Goal: Information Seeking & Learning: Learn about a topic

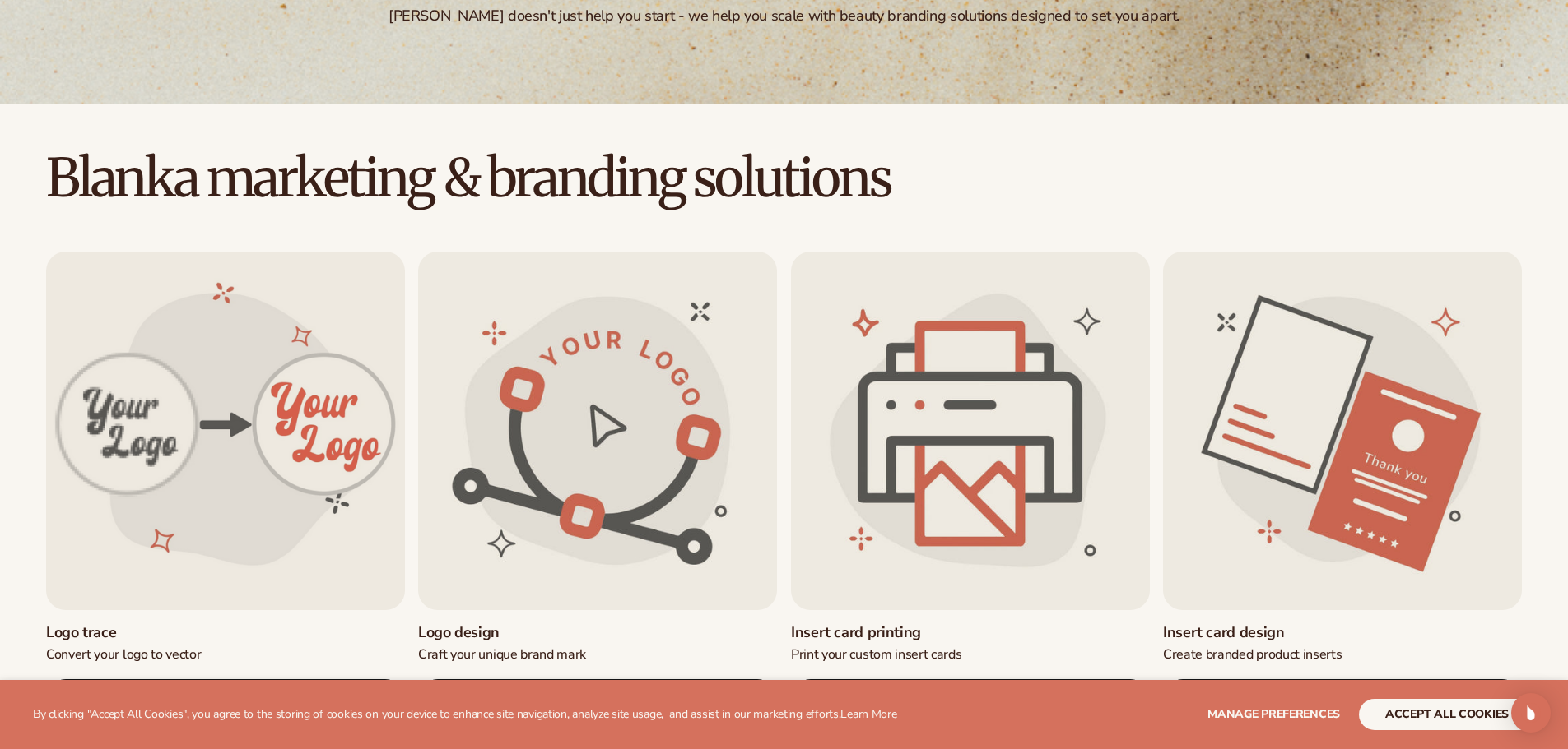
scroll to position [411, 0]
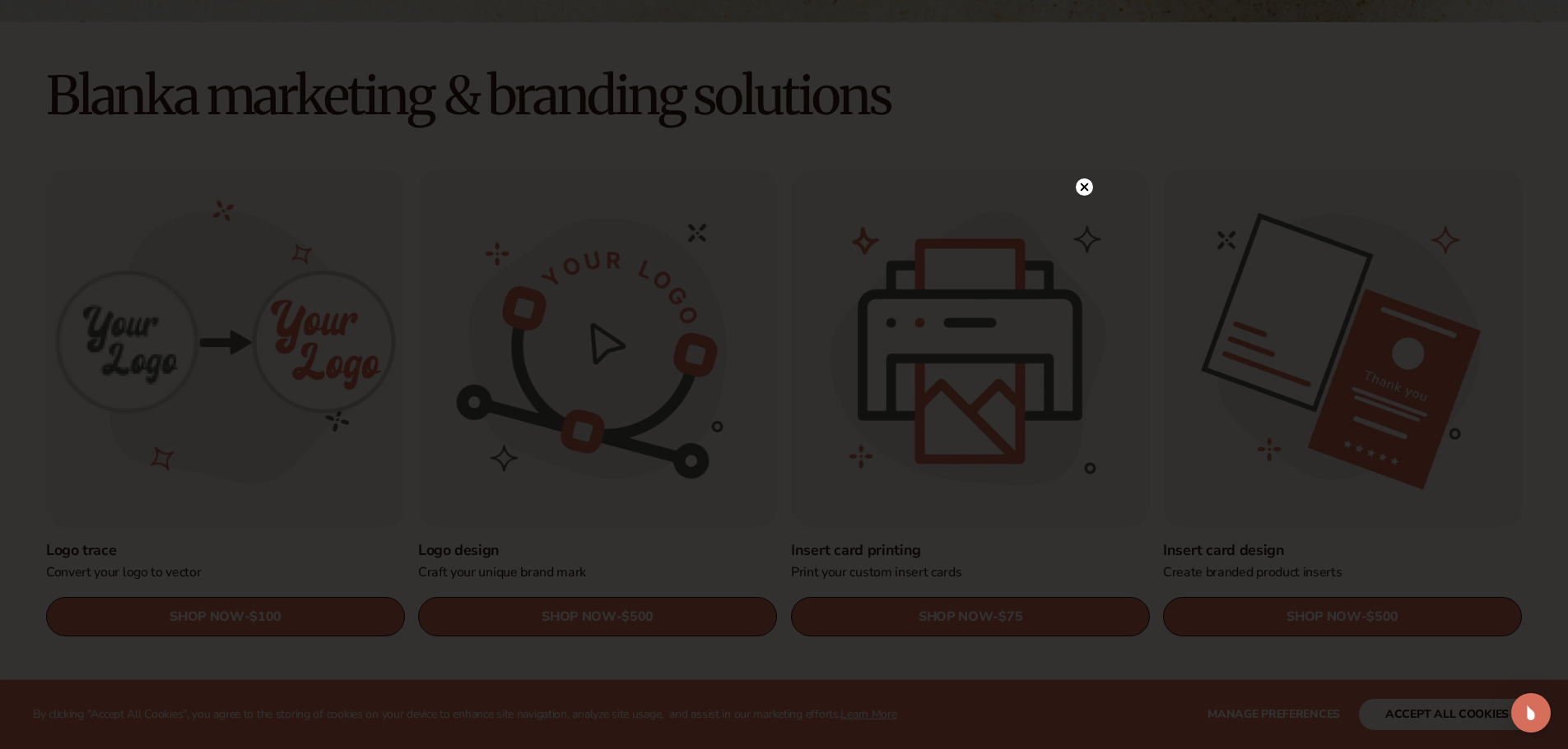
click at [1080, 188] on circle at bounding box center [1084, 187] width 18 height 18
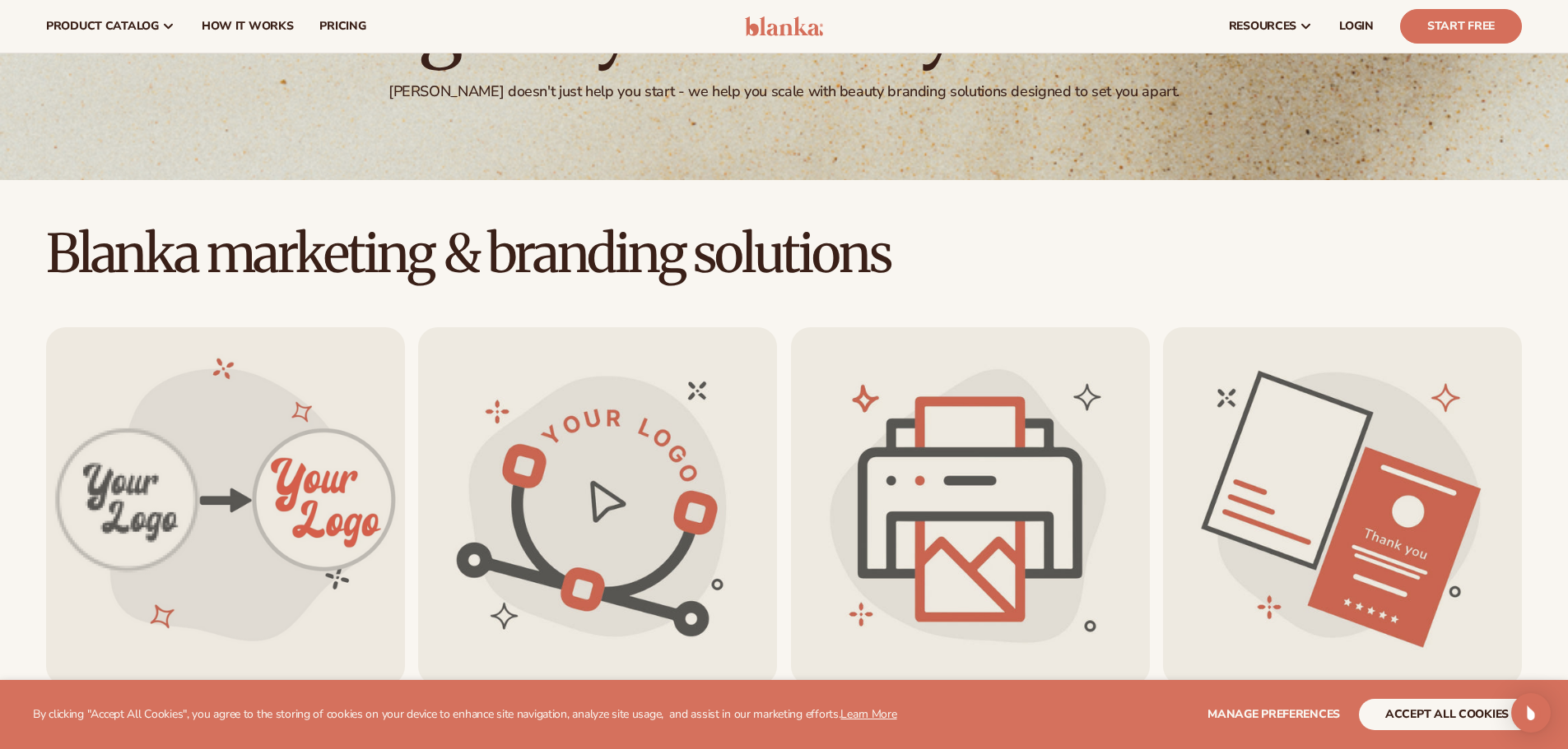
scroll to position [0, 0]
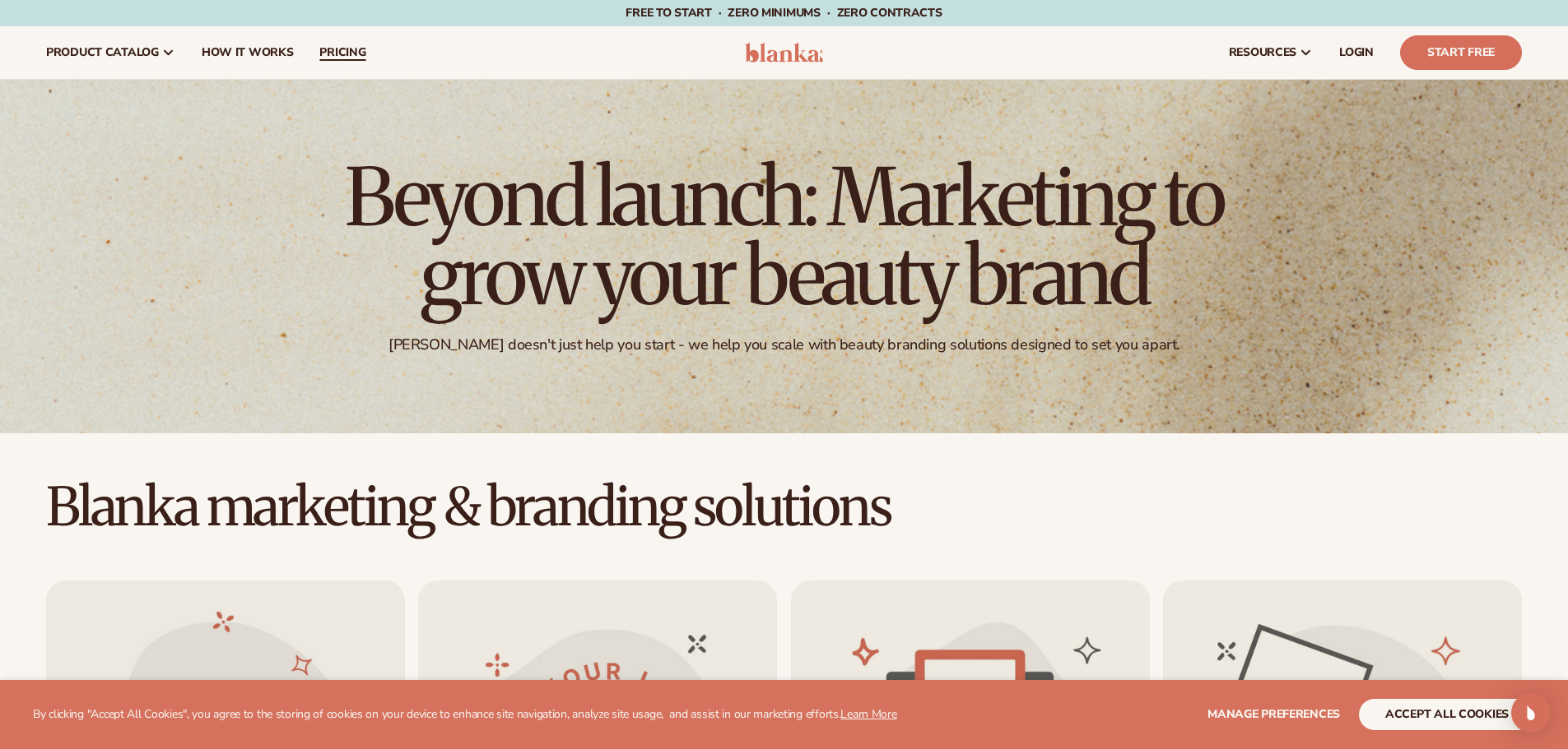
click at [334, 53] on span "pricing" at bounding box center [342, 52] width 46 height 13
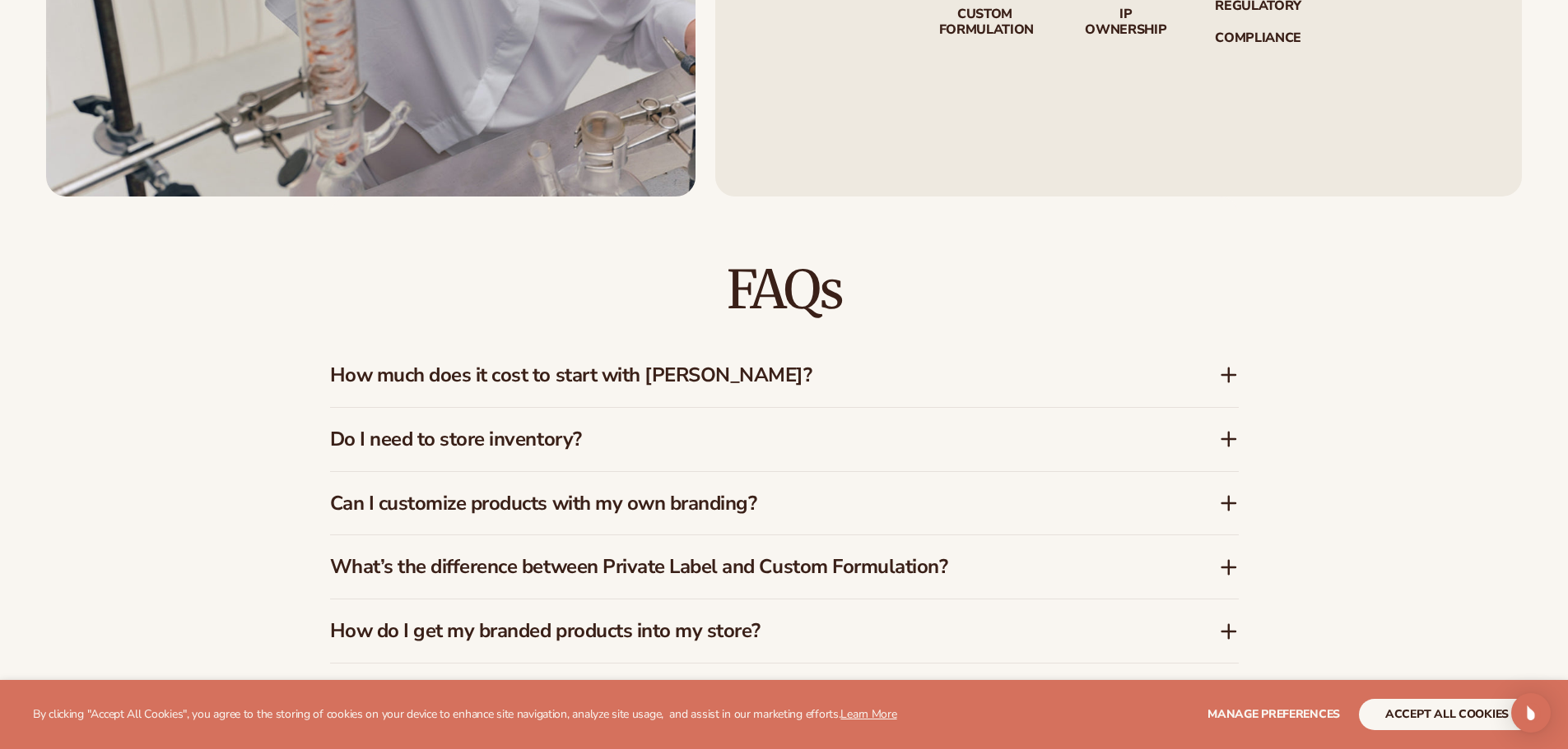
scroll to position [2467, 0]
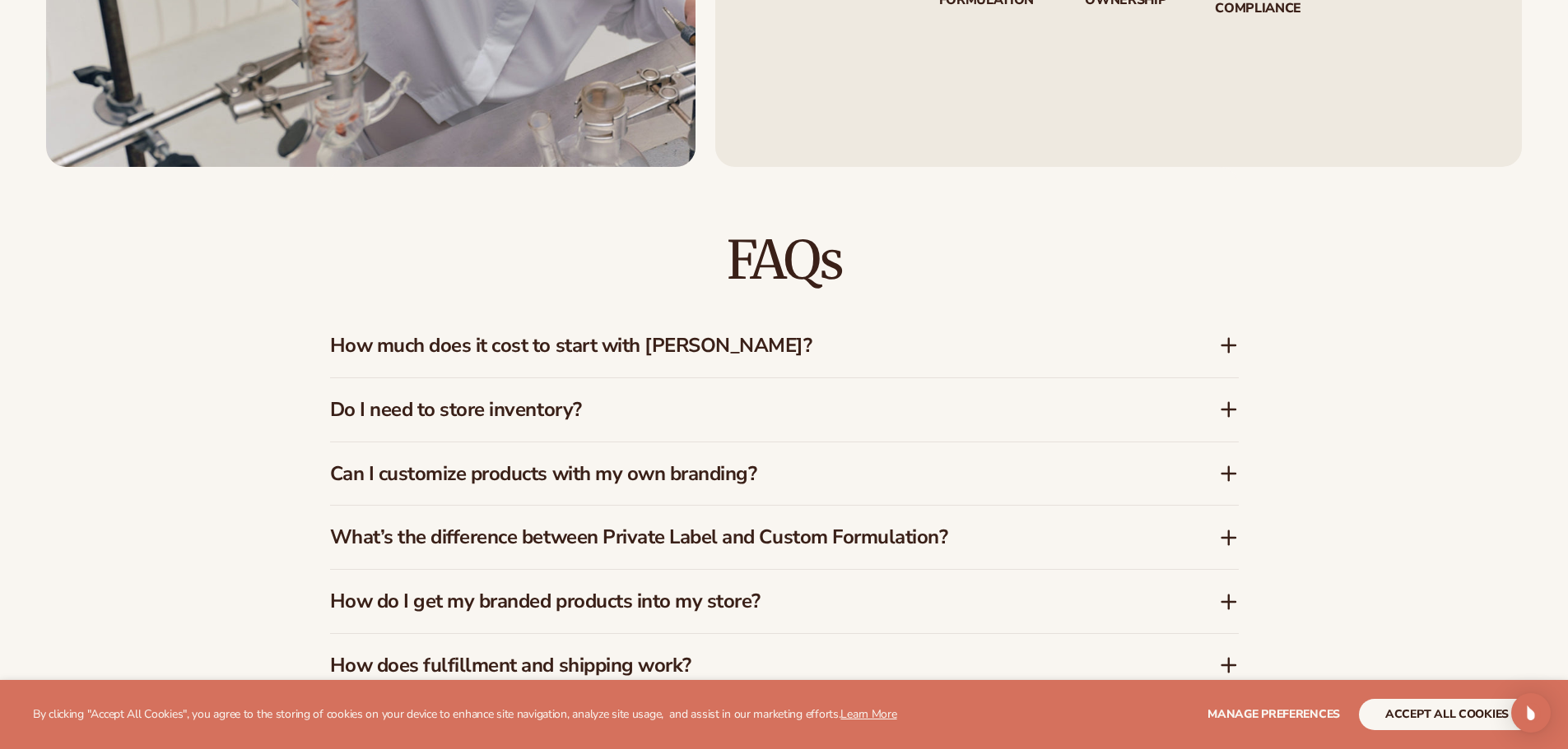
click at [1220, 339] on icon at bounding box center [1228, 345] width 19 height 19
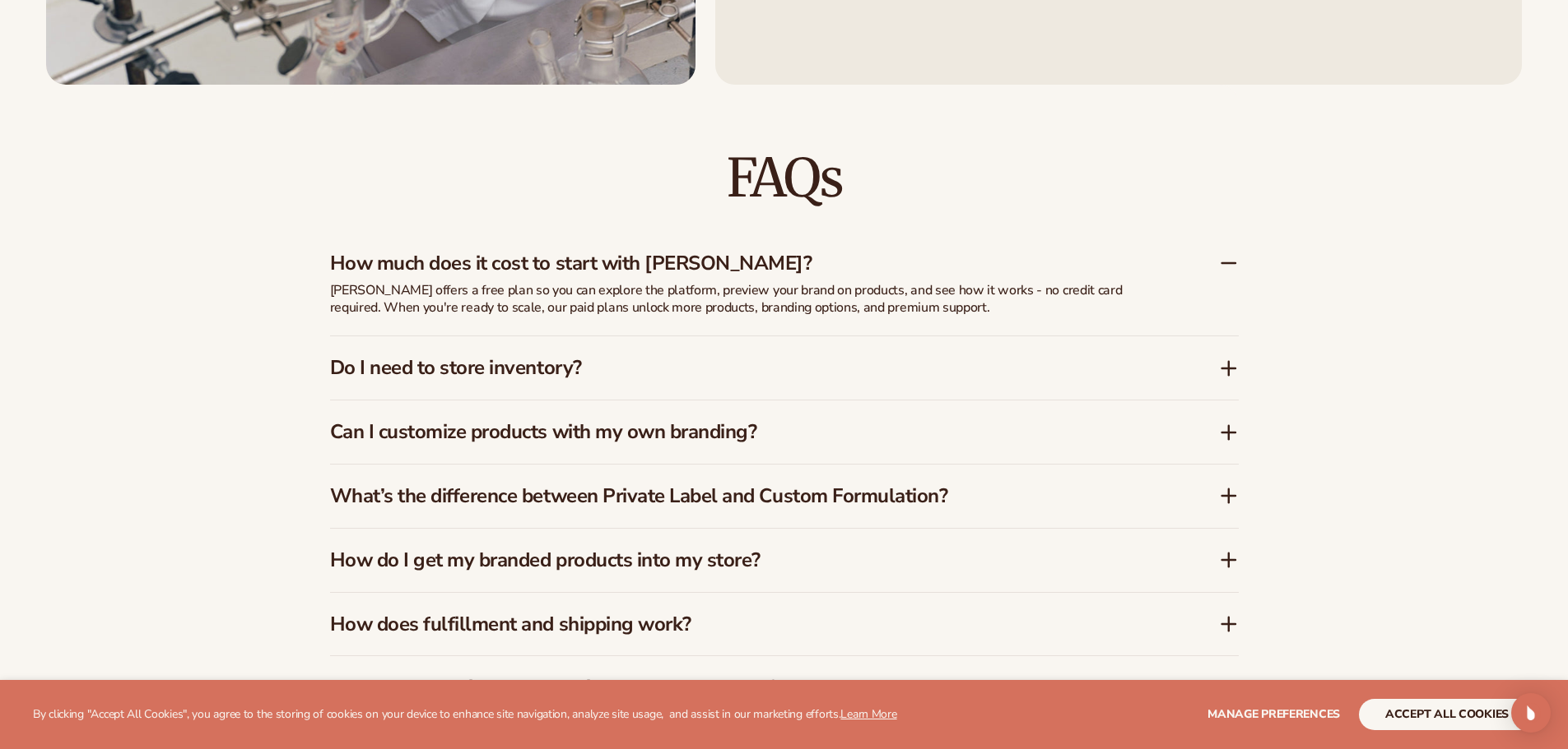
scroll to position [2632, 0]
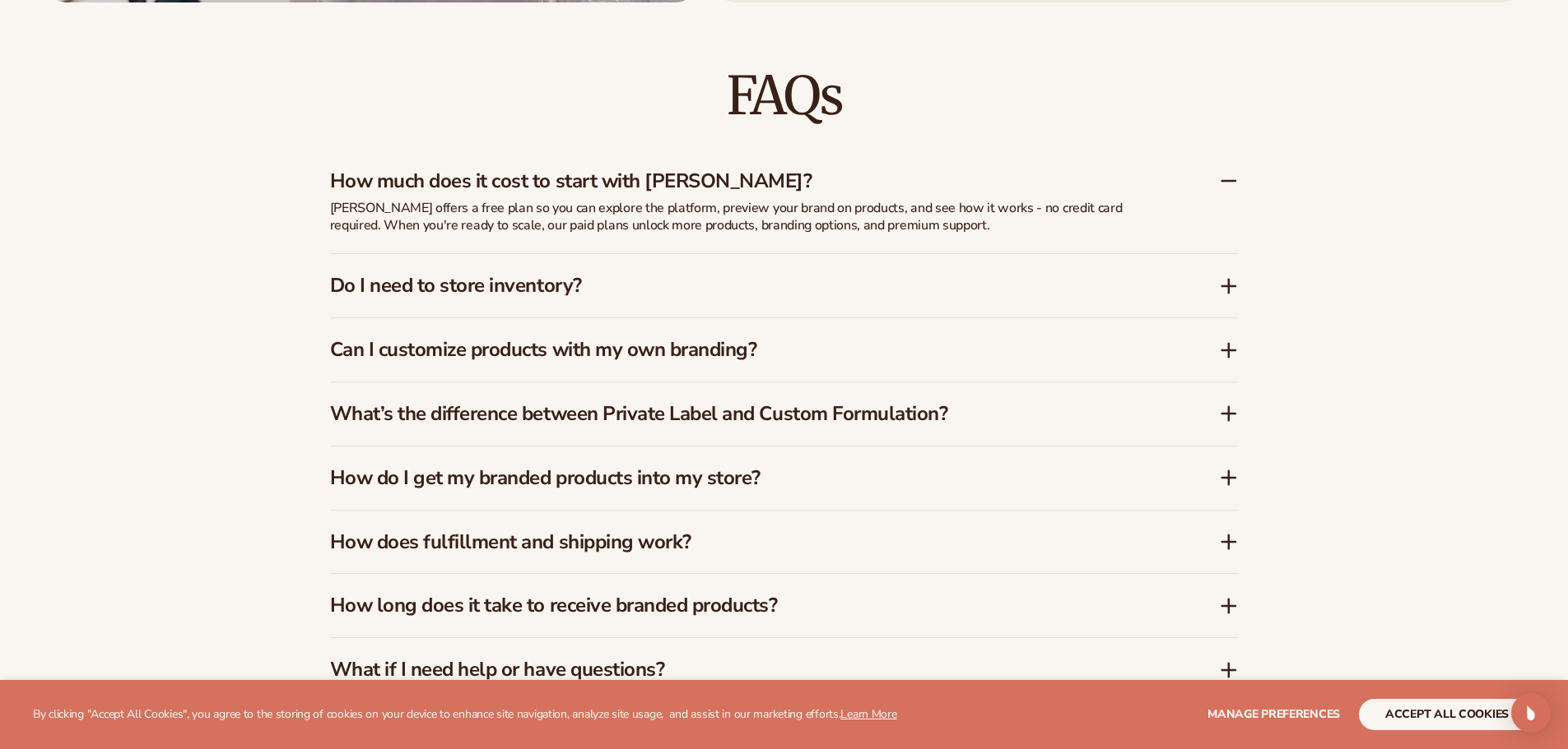
click at [1225, 344] on icon at bounding box center [1228, 350] width 19 height 19
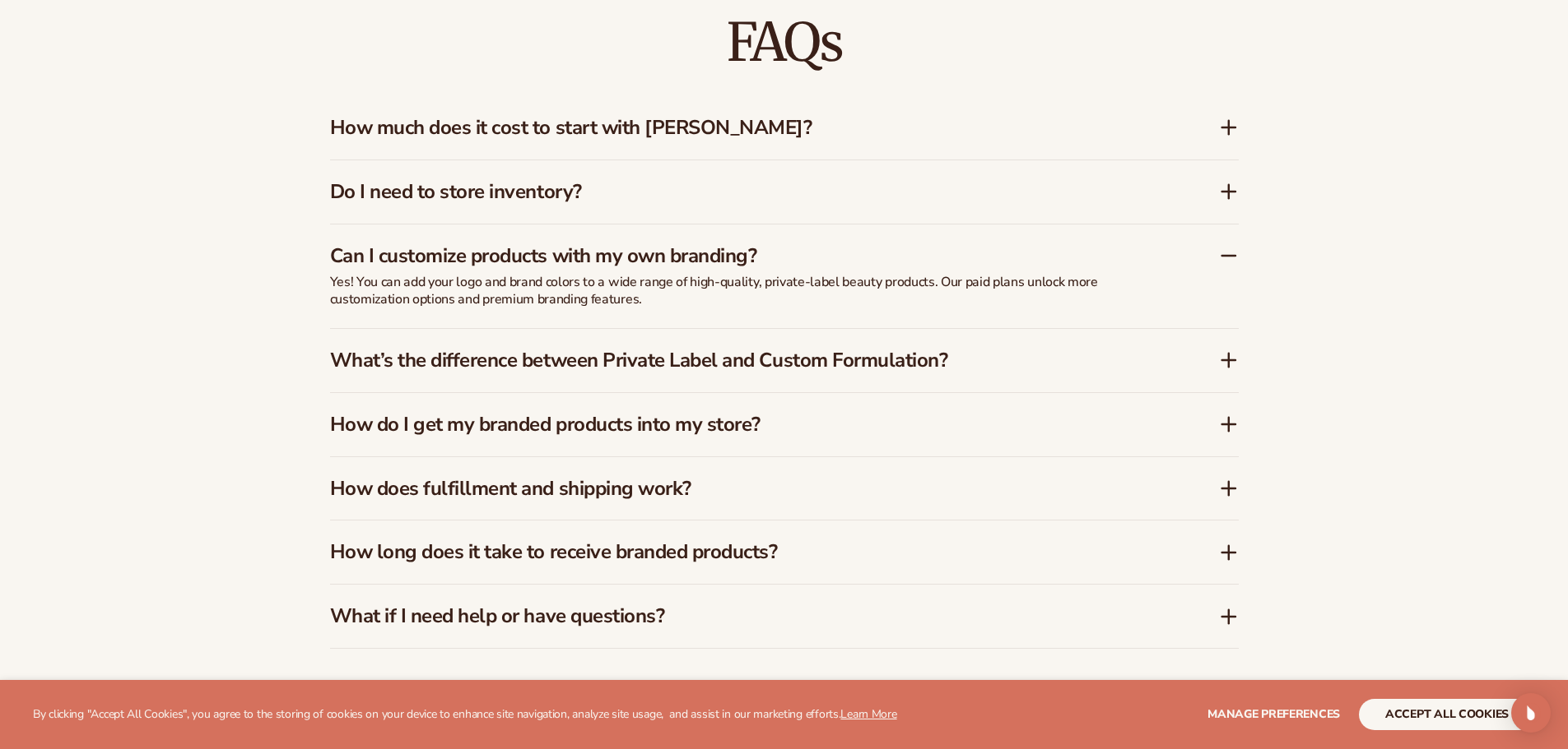
scroll to position [2714, 0]
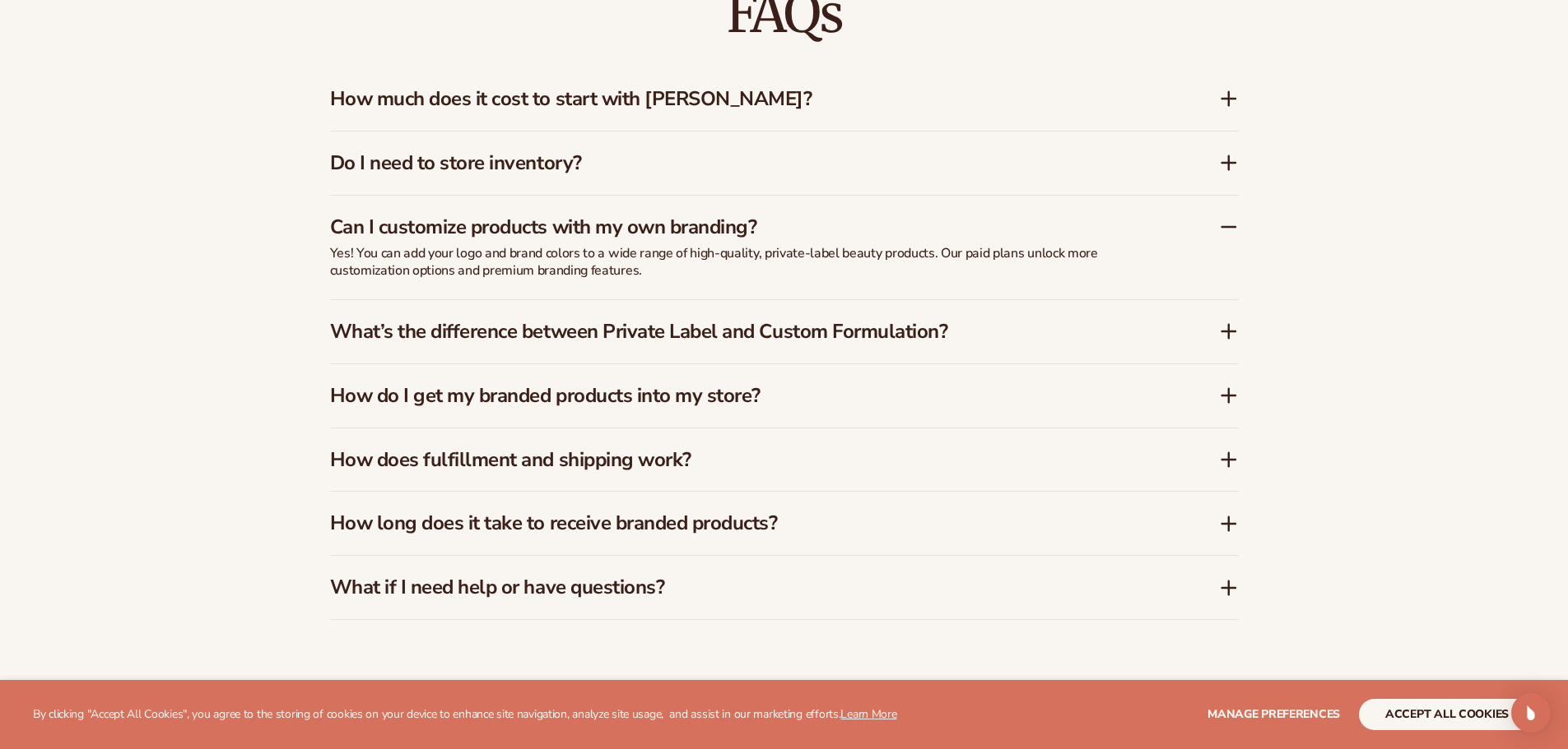
click at [1230, 333] on icon at bounding box center [1228, 331] width 19 height 19
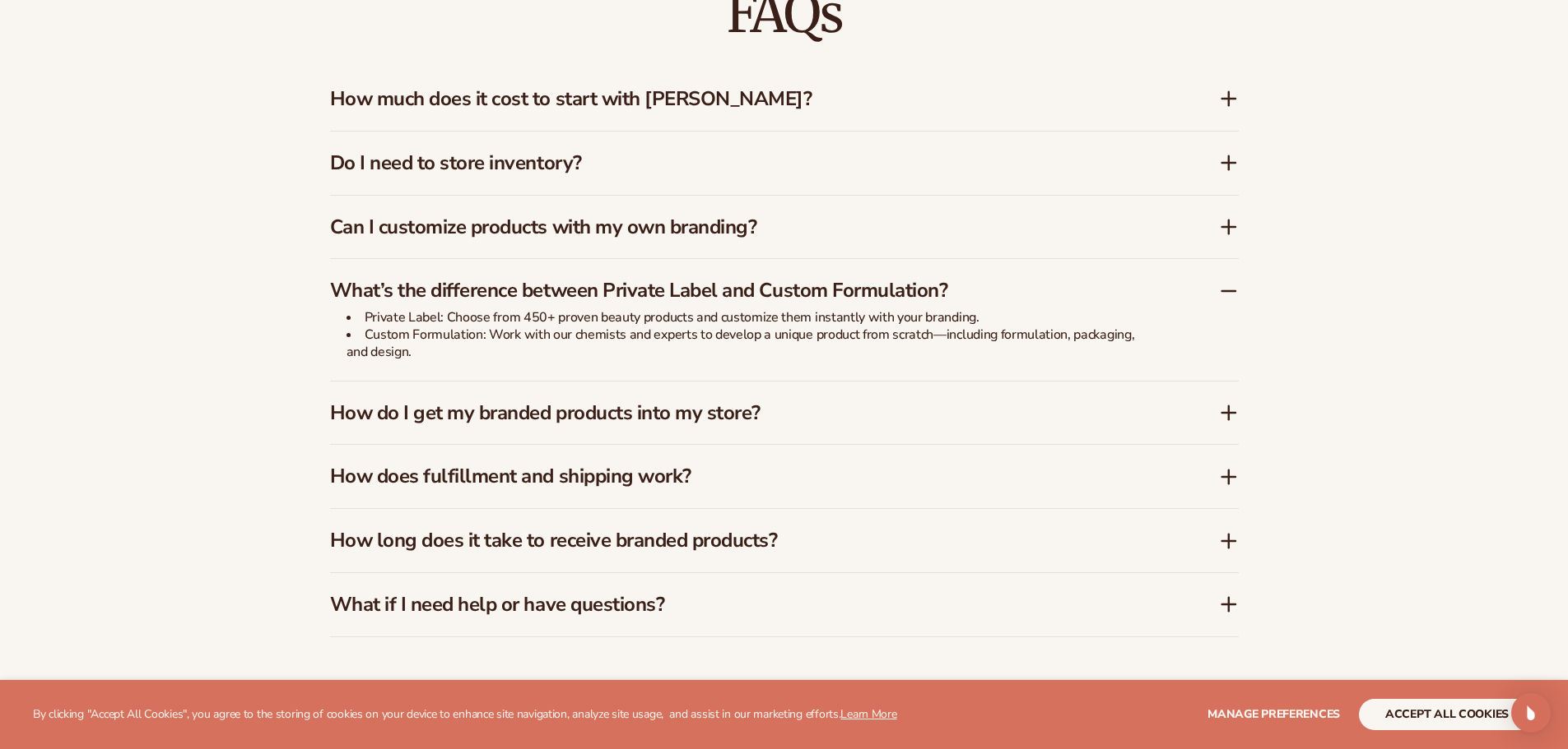
click at [1227, 407] on icon at bounding box center [1228, 413] width 19 height 19
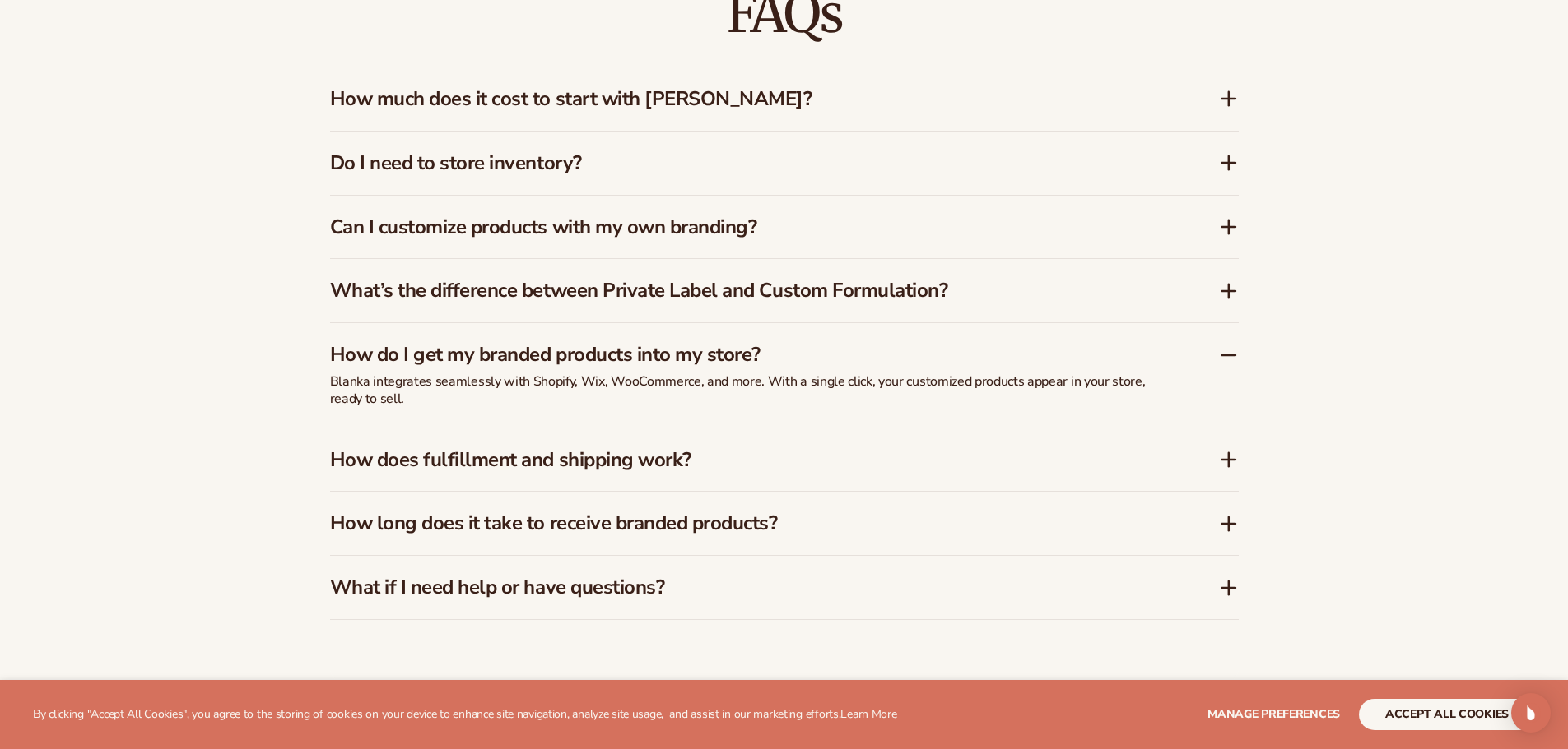
click at [1222, 460] on icon at bounding box center [1228, 460] width 13 height 0
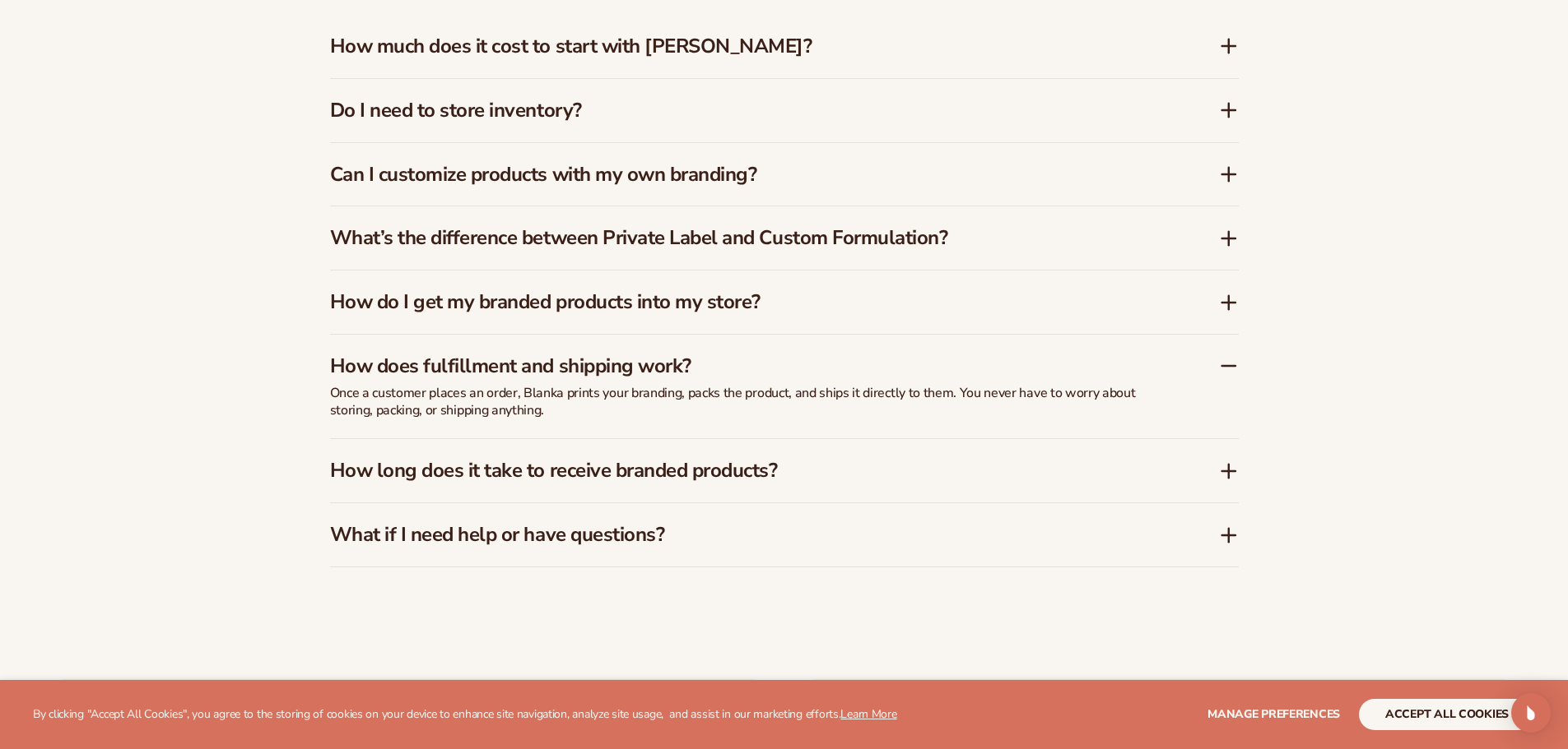
scroll to position [2797, 0]
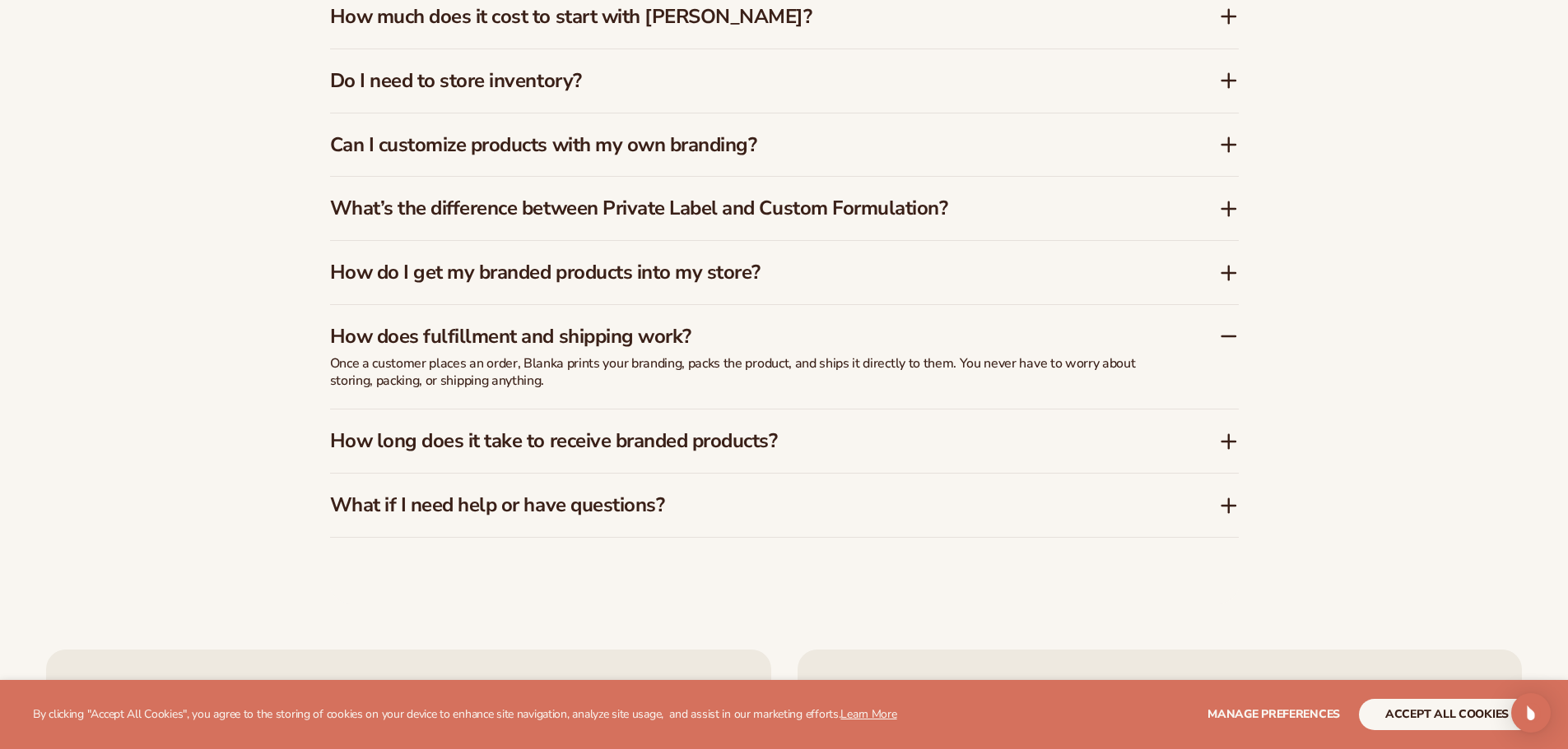
click at [1229, 440] on icon at bounding box center [1229, 442] width 0 height 13
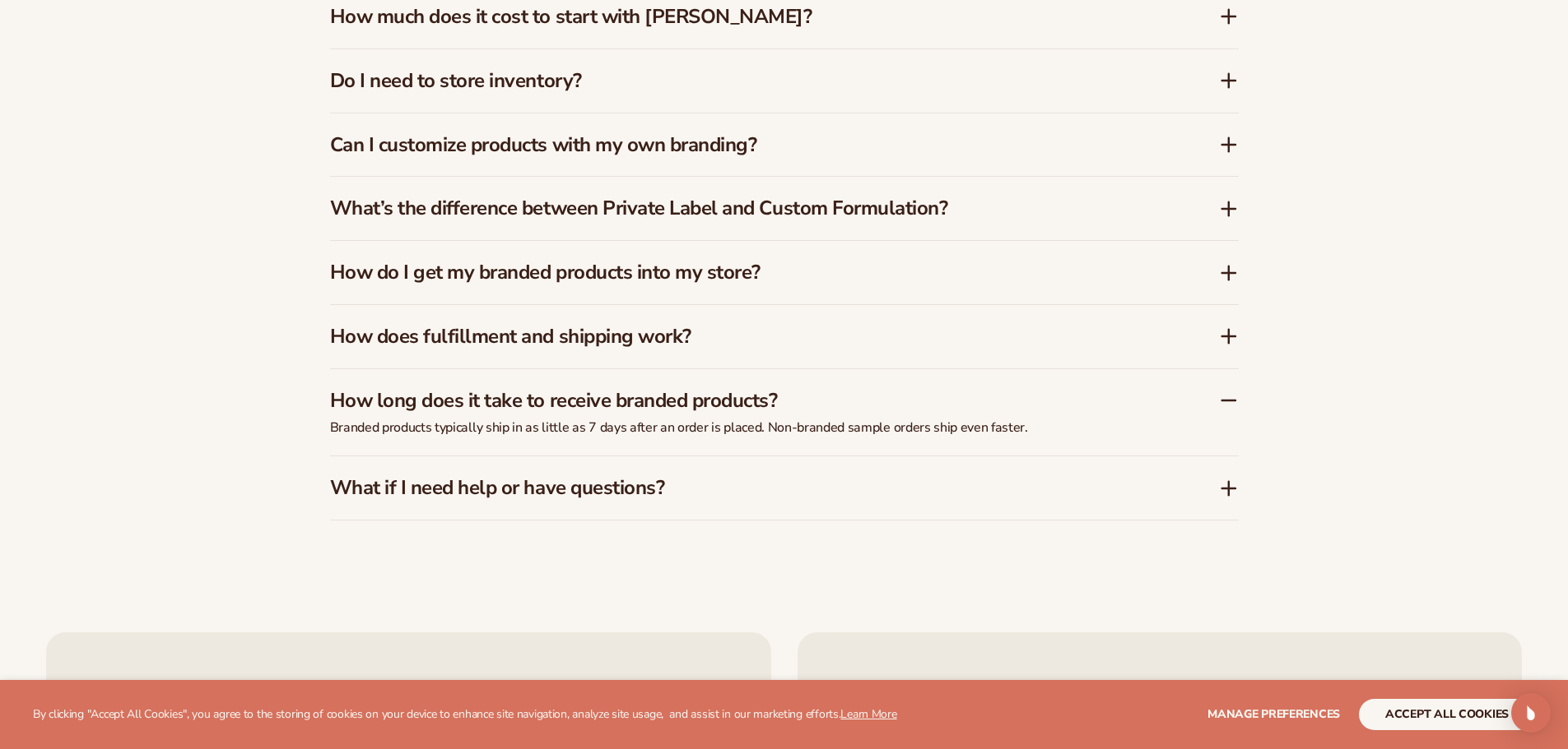
click at [1230, 487] on icon at bounding box center [1228, 488] width 19 height 19
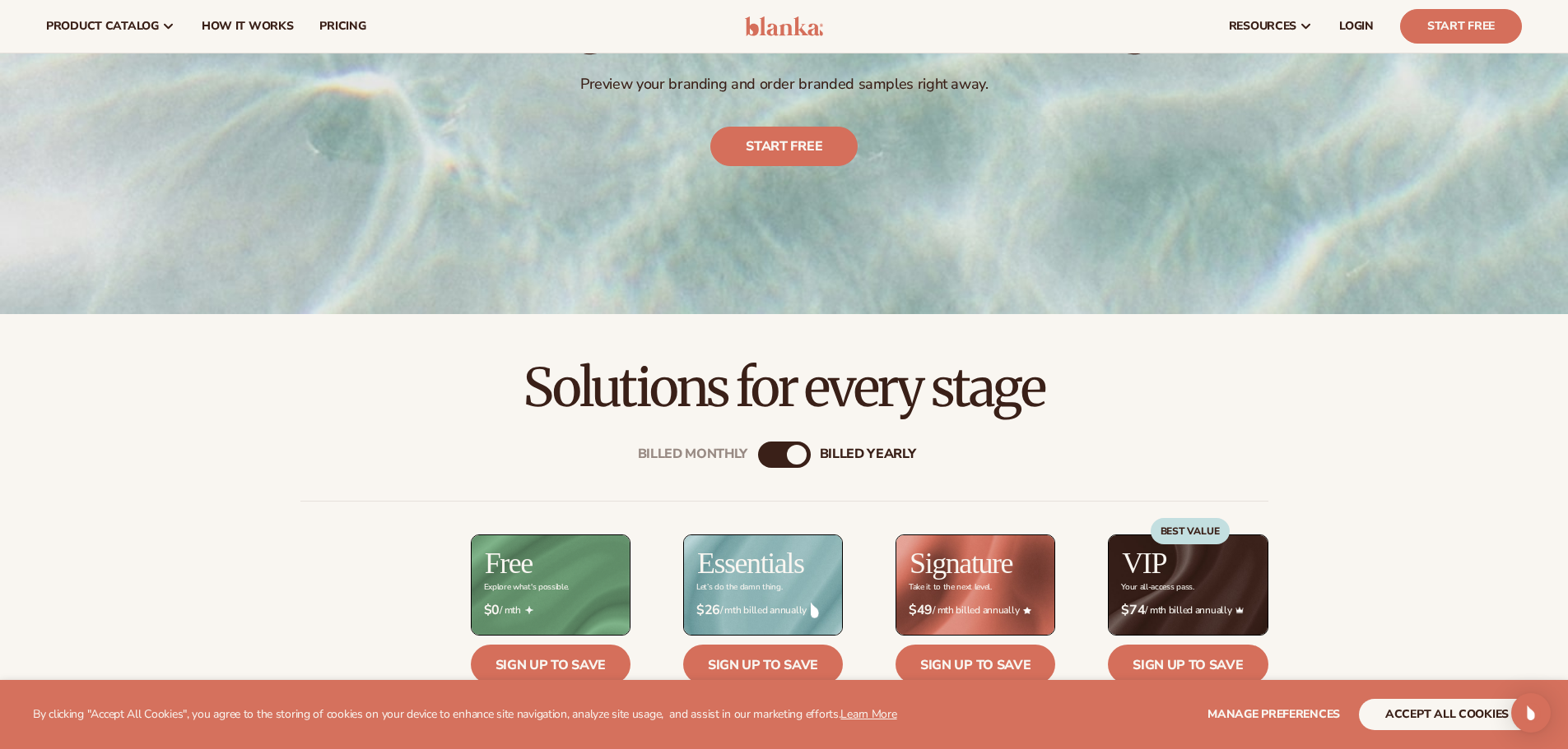
scroll to position [329, 0]
click at [791, 450] on div "billed Yearly" at bounding box center [797, 457] width 19 height 19
click at [801, 458] on div "billed Yearly" at bounding box center [797, 457] width 19 height 19
click at [760, 456] on div "Billed Monthly" at bounding box center [768, 457] width 19 height 19
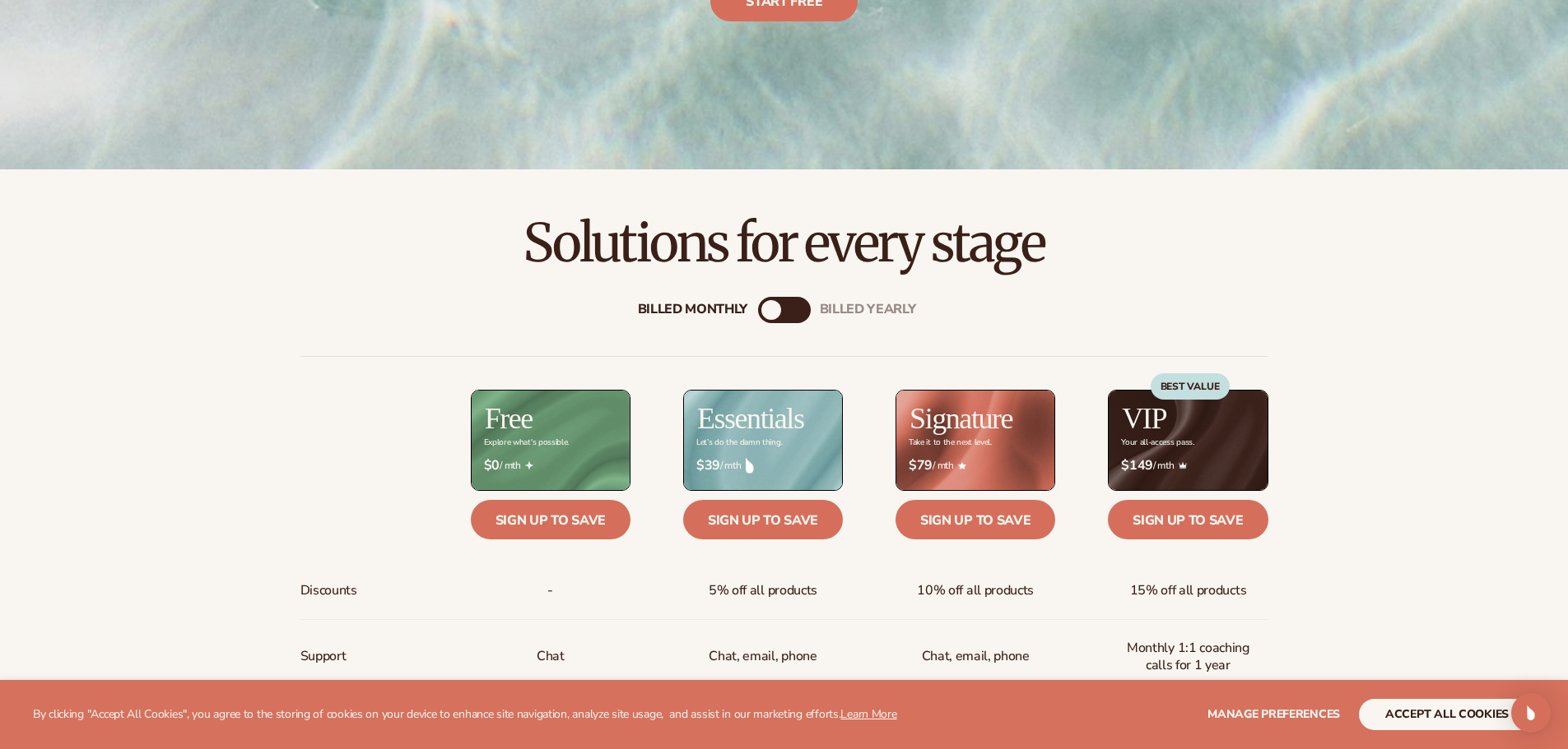
scroll to position [493, 0]
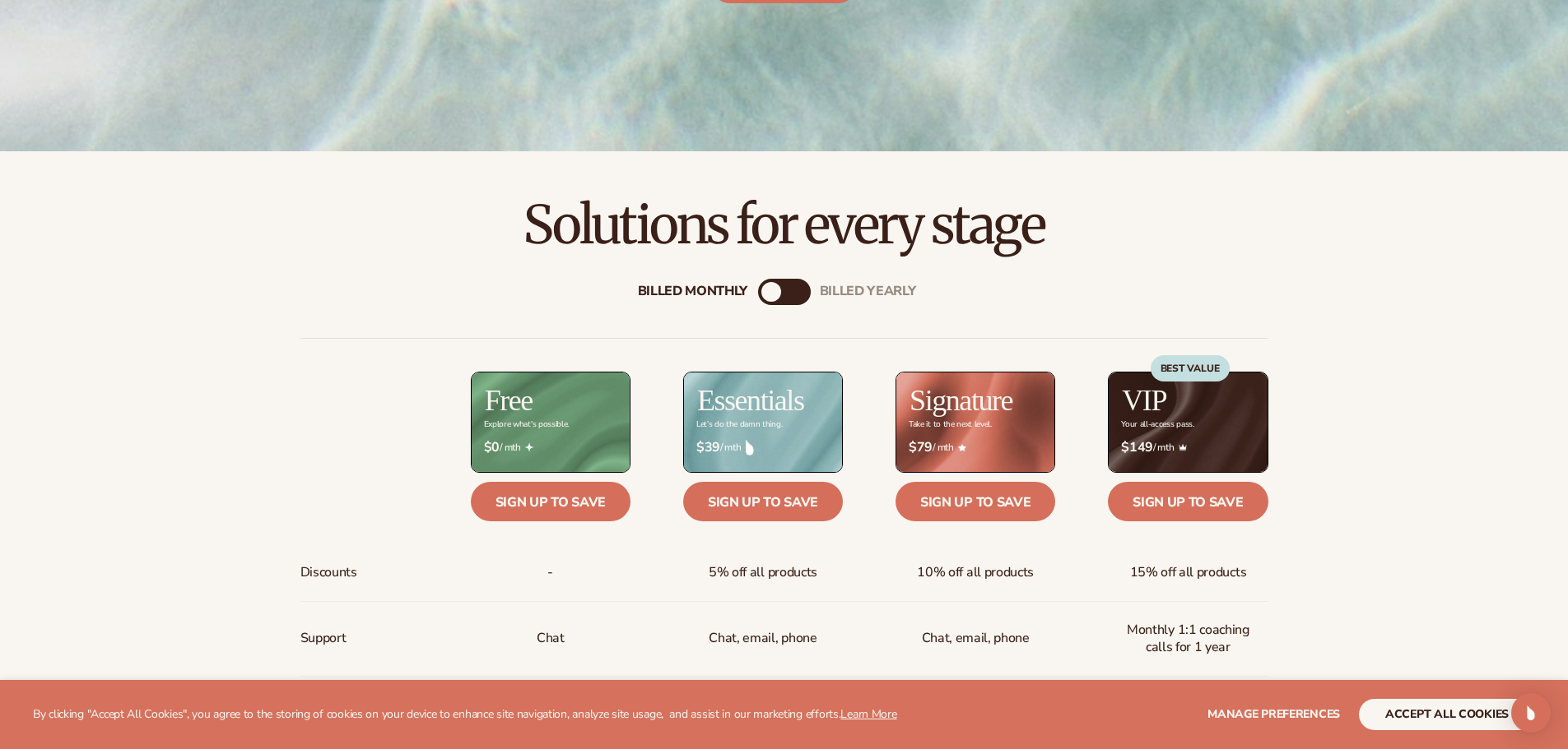
click at [796, 291] on div "billed Yearly" at bounding box center [800, 292] width 19 height 19
click at [769, 292] on div "Billed Monthly" at bounding box center [768, 292] width 19 height 19
click at [806, 292] on div "billed Yearly" at bounding box center [800, 292] width 19 height 19
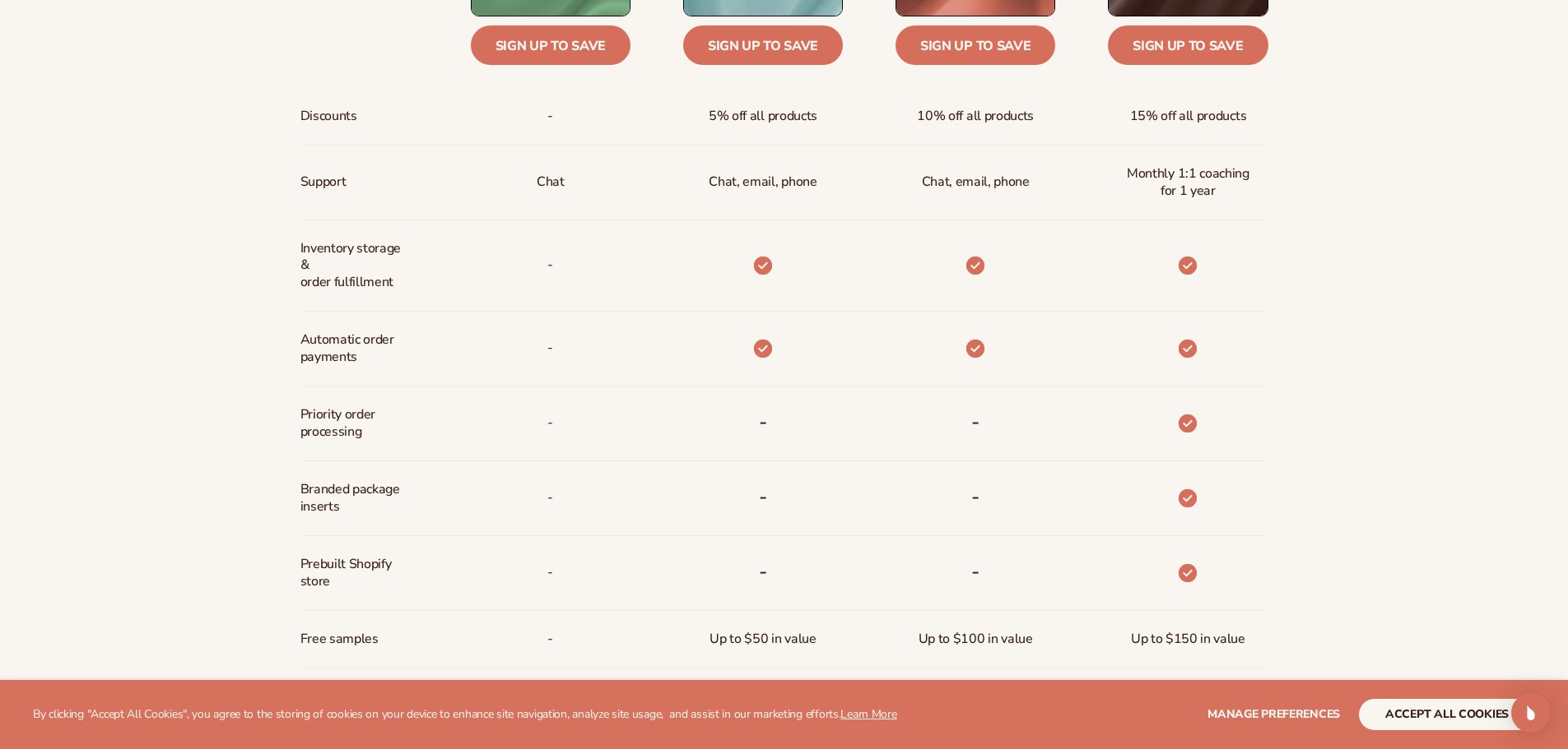
scroll to position [987, 0]
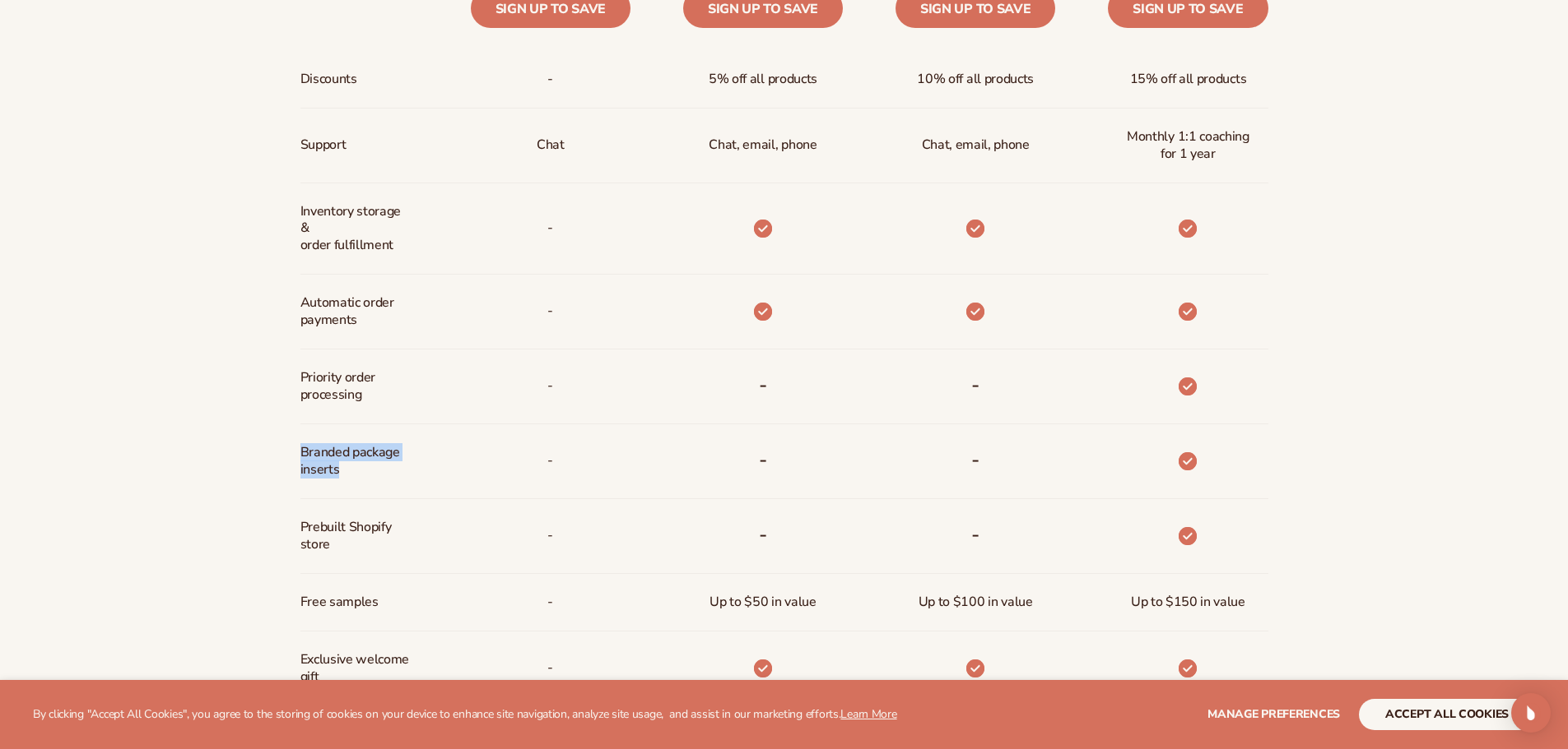
drag, startPoint x: 299, startPoint y: 454, endPoint x: 357, endPoint y: 477, distance: 62.4
click at [357, 477] on div "Billed Monthly billed Yearly Billed Monthly billed Yearly Discounts Support Inv…" at bounding box center [784, 313] width 1060 height 1108
copy span "Branded package inserts"
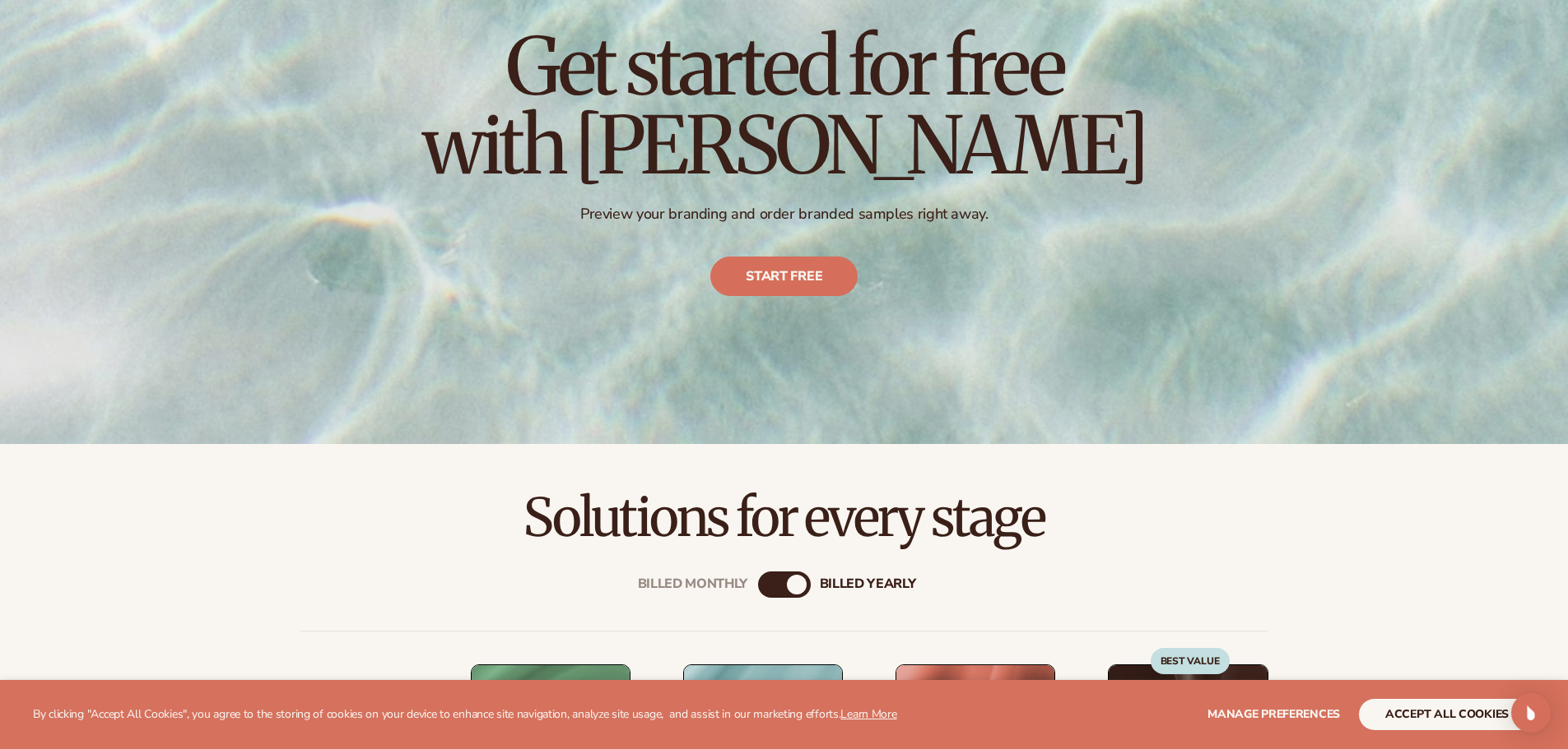
scroll to position [0, 0]
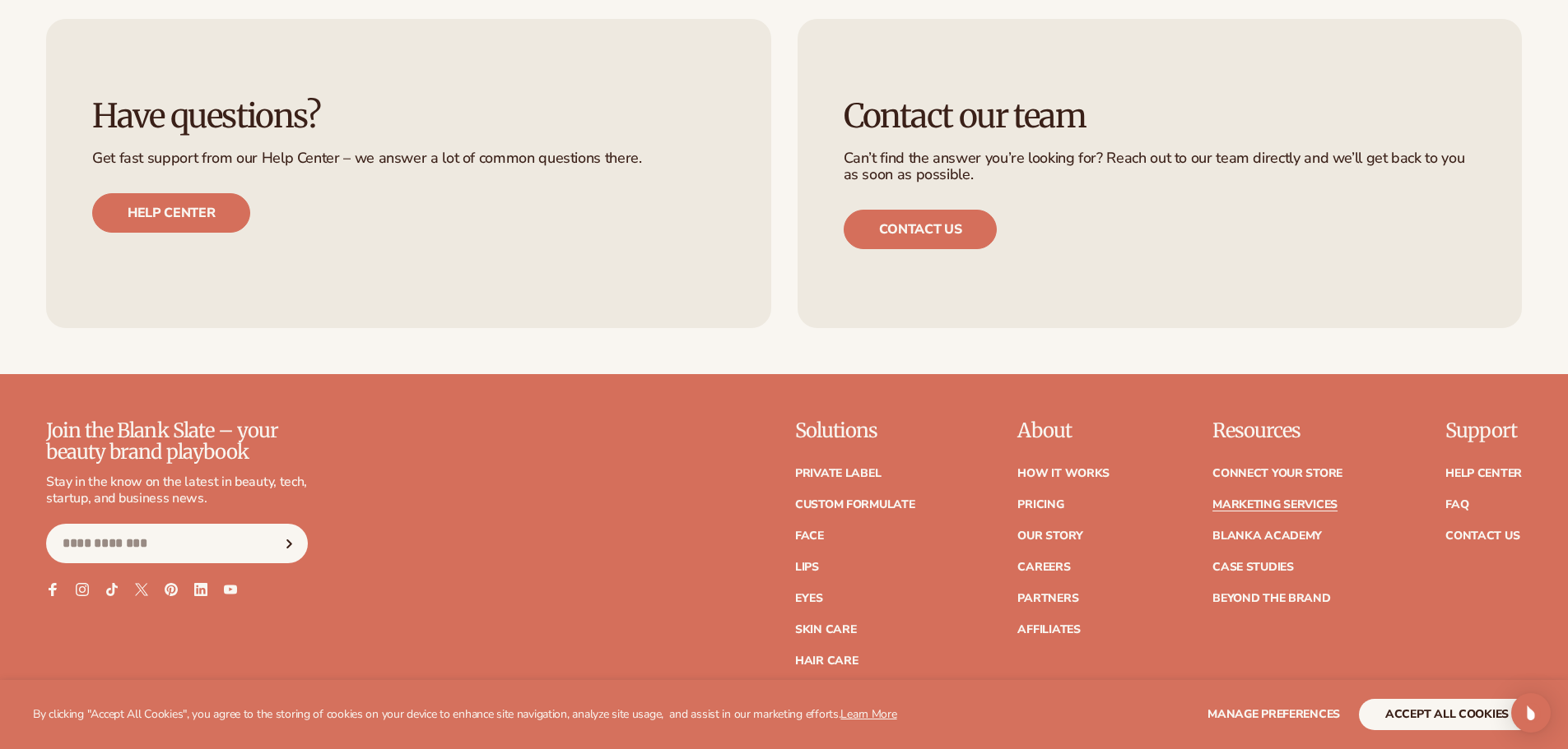
scroll to position [3949, 0]
click at [874, 504] on link "Custom formulate" at bounding box center [855, 504] width 120 height 11
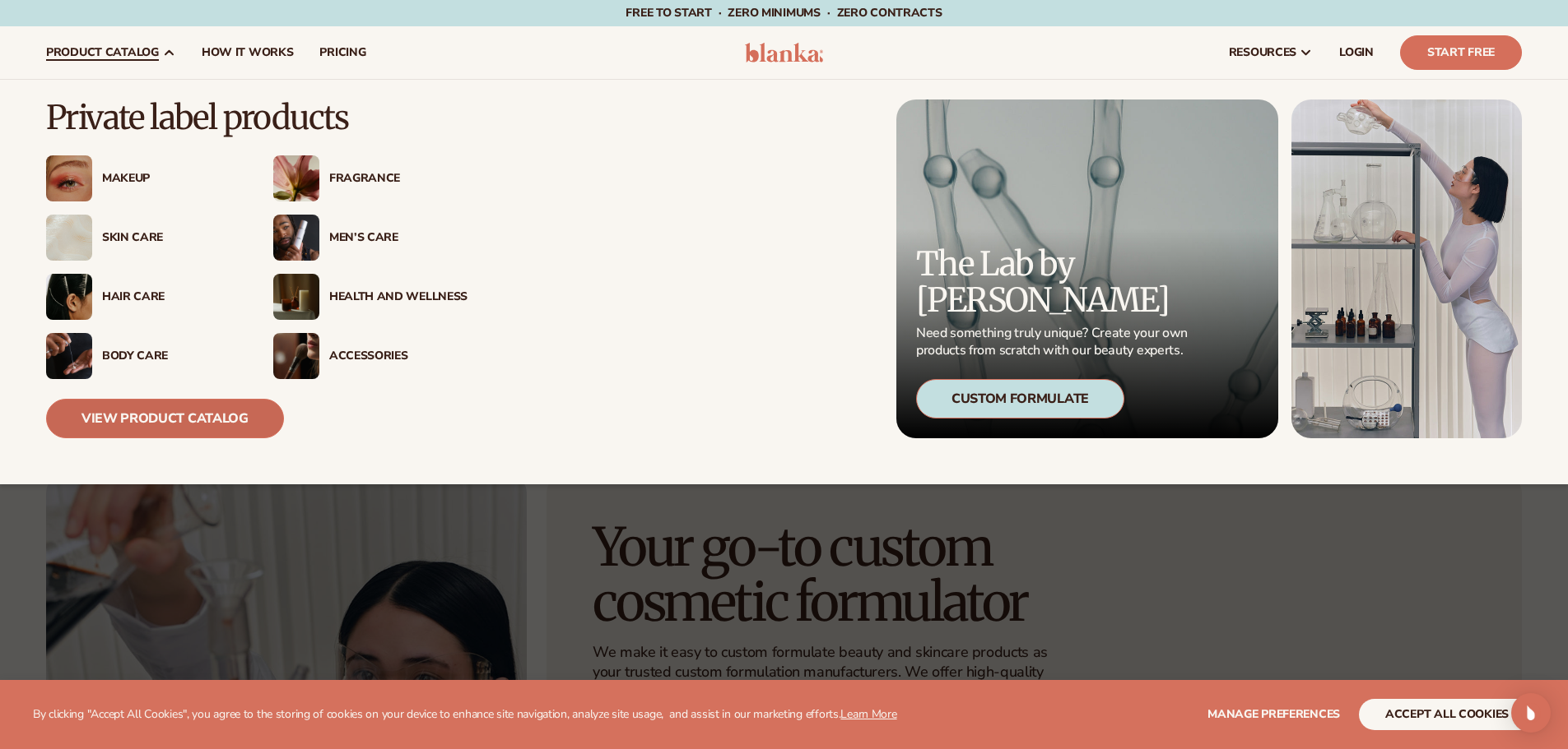
click at [206, 410] on link "View Product Catalog" at bounding box center [164, 418] width 238 height 40
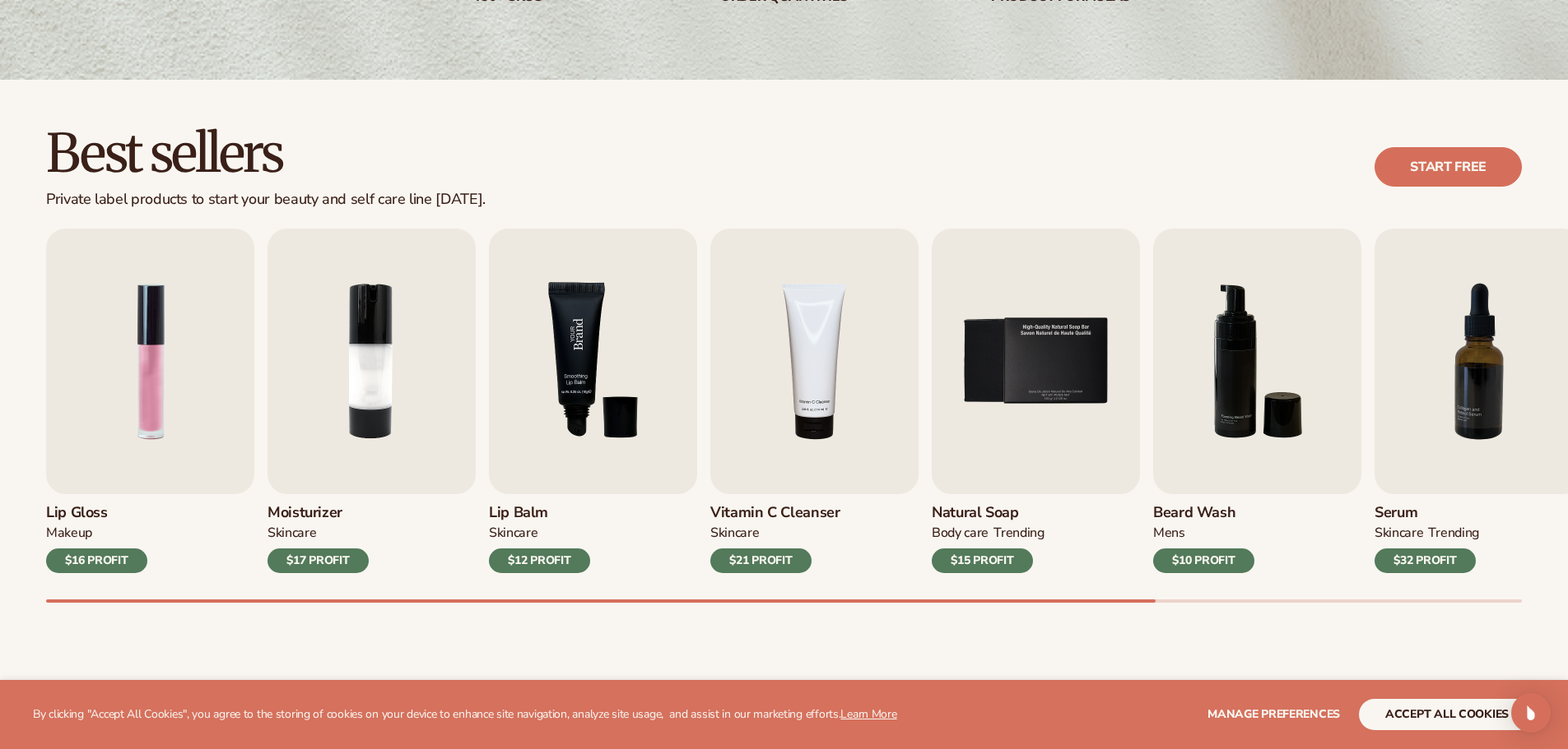
scroll to position [411, 0]
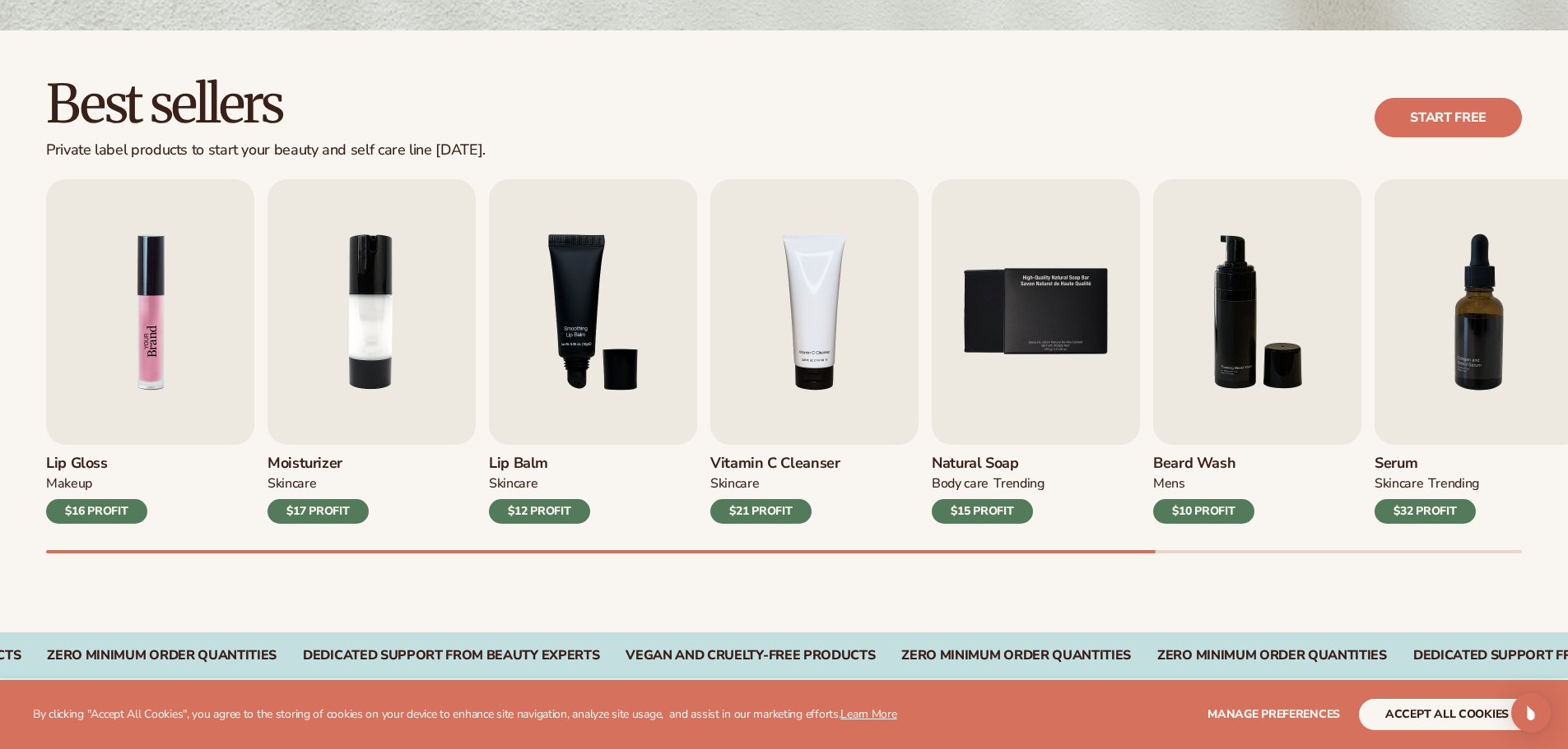
click at [177, 379] on img "1 / 9" at bounding box center [149, 312] width 208 height 266
click at [137, 323] on img "1 / 9" at bounding box center [149, 312] width 208 height 266
click at [92, 508] on div "$16 PROFIT" at bounding box center [96, 512] width 101 height 25
click at [174, 268] on img "1 / 9" at bounding box center [149, 312] width 208 height 266
click at [145, 288] on img "1 / 9" at bounding box center [149, 312] width 208 height 266
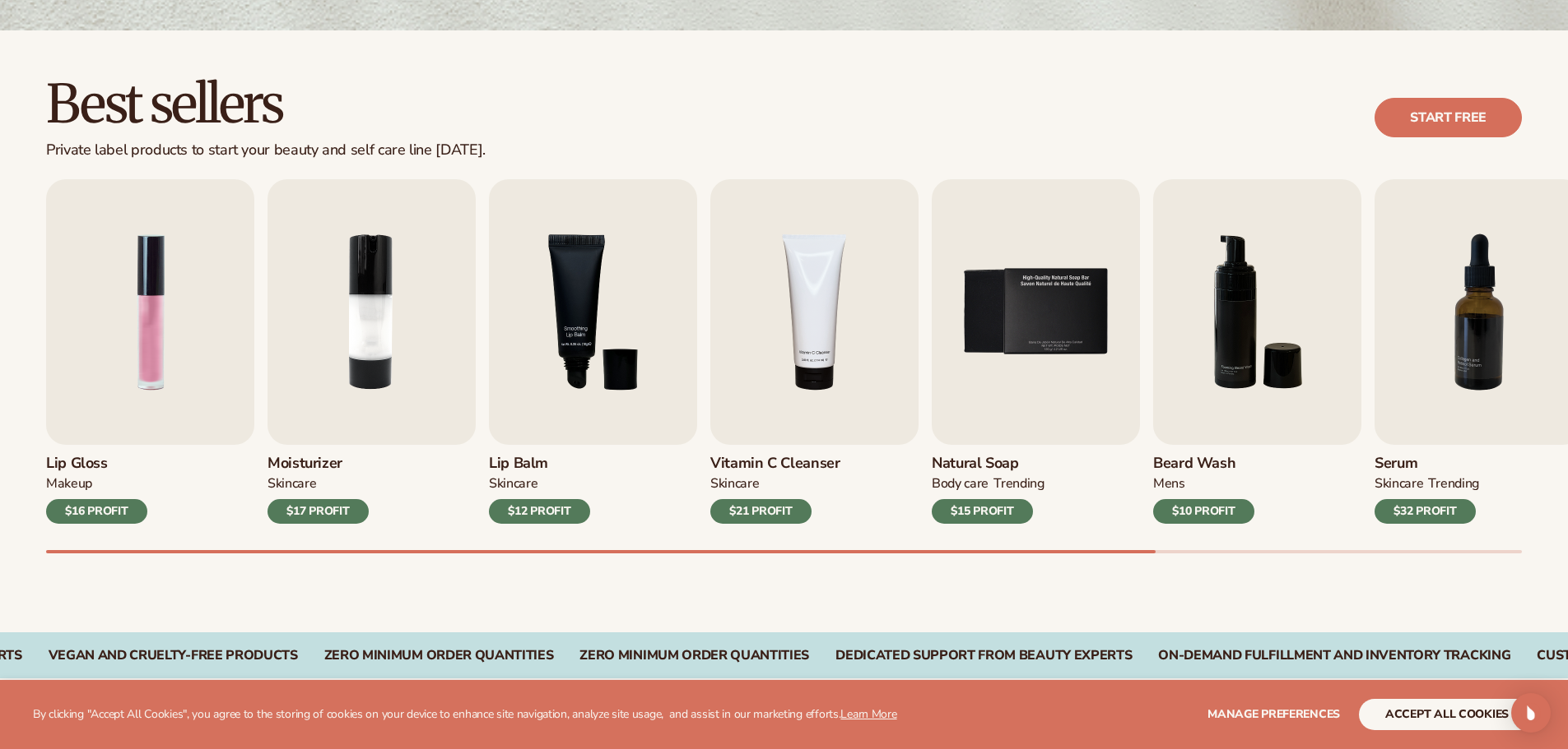
click at [79, 455] on h3 "Lip Gloss" at bounding box center [96, 464] width 101 height 18
click at [75, 478] on div "MAKEUP" at bounding box center [69, 484] width 46 height 18
click at [177, 350] on img "1 / 9" at bounding box center [149, 312] width 208 height 266
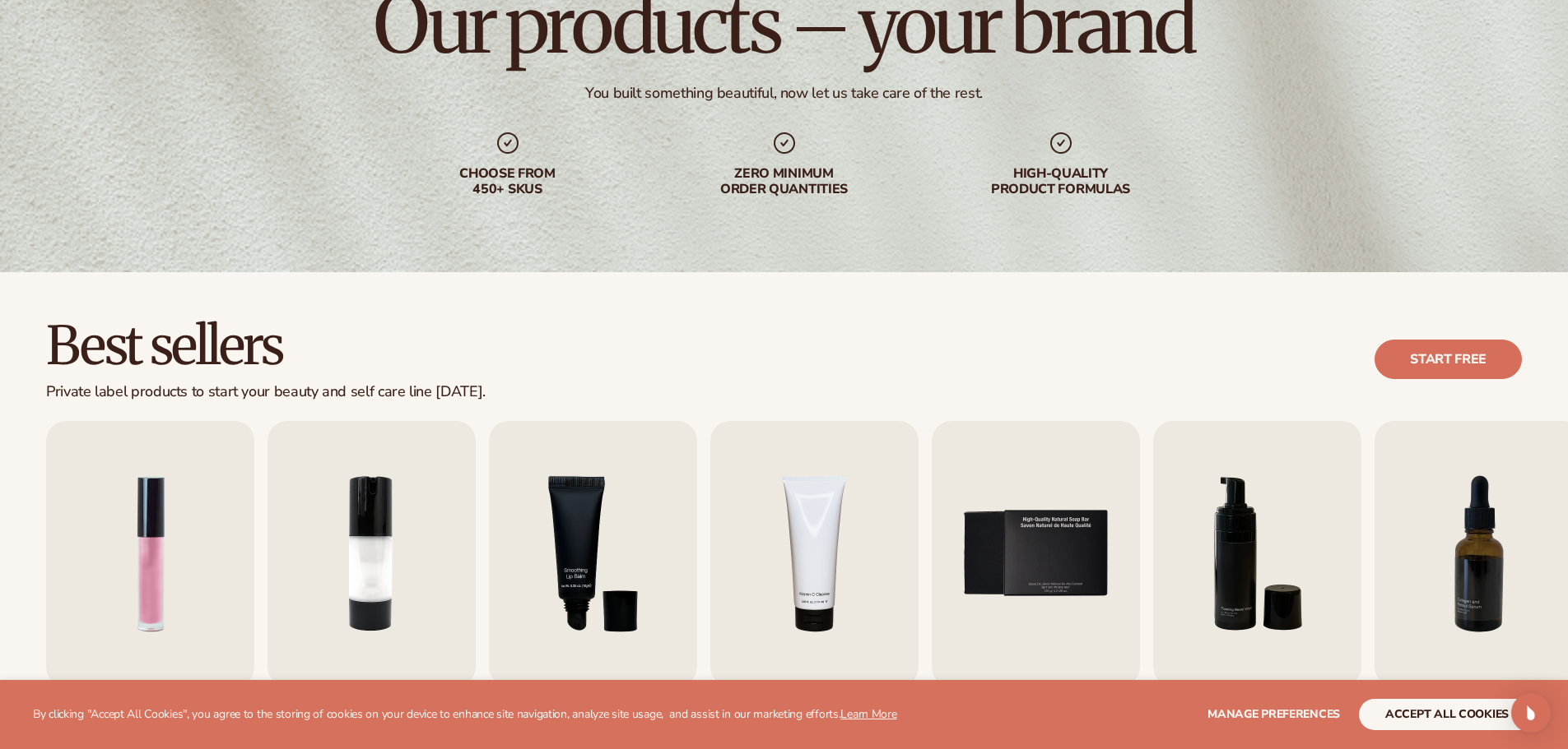
scroll to position [0, 0]
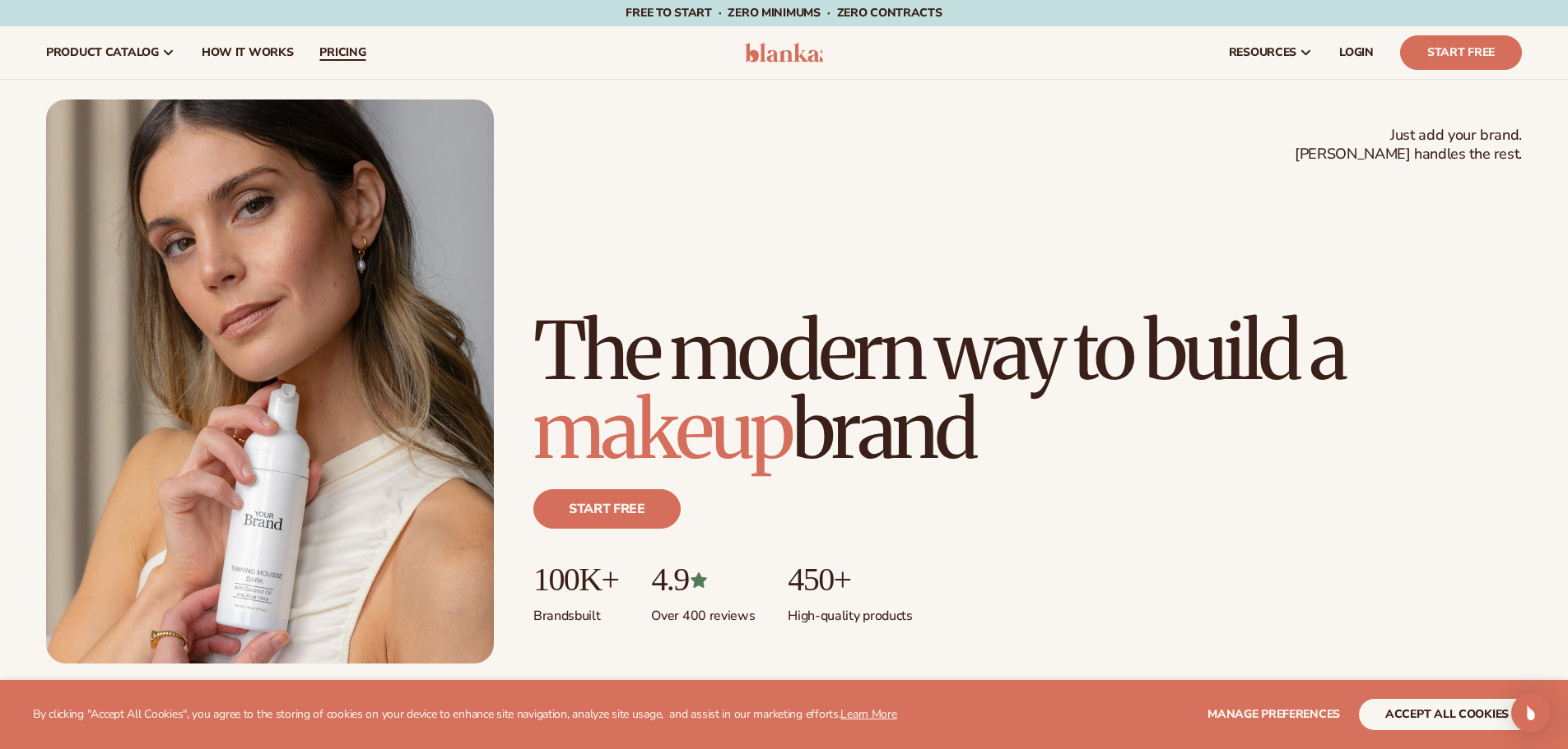
click at [355, 52] on span "pricing" at bounding box center [342, 52] width 46 height 13
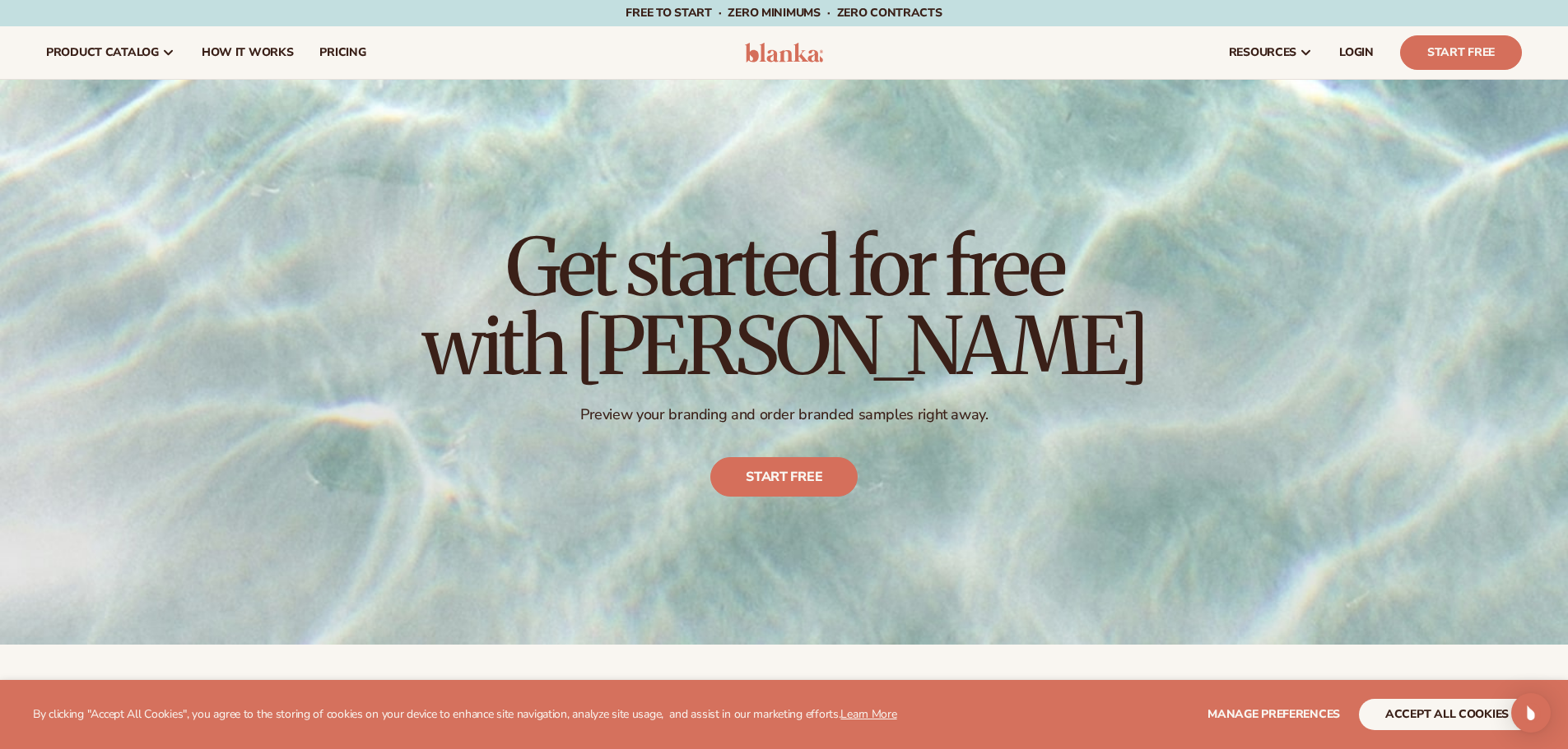
click at [1014, 54] on div "resources connect your store" at bounding box center [1188, 53] width 696 height 53
